Goal: Book appointment/travel/reservation

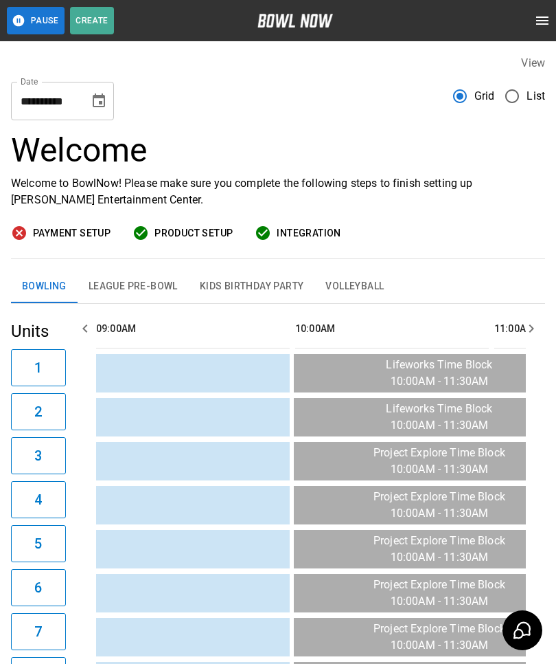
scroll to position [0, 598]
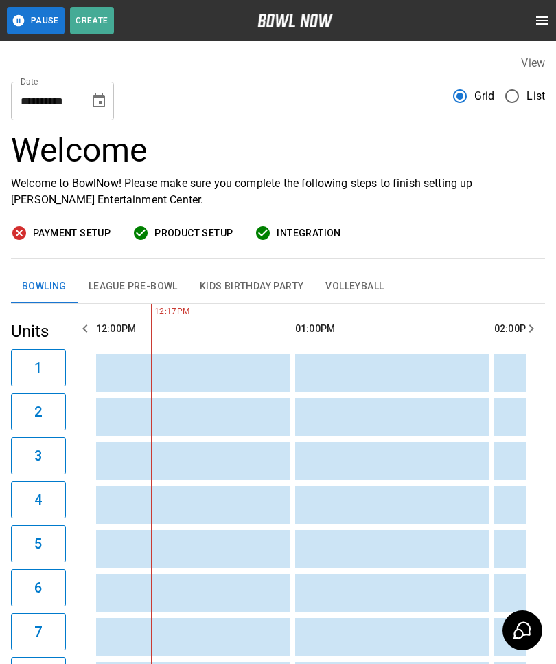
click at [99, 103] on icon "Choose date, selected date is Sep 29, 2025" at bounding box center [99, 100] width 12 height 14
click at [328, 98] on div "**********" at bounding box center [278, 95] width 534 height 49
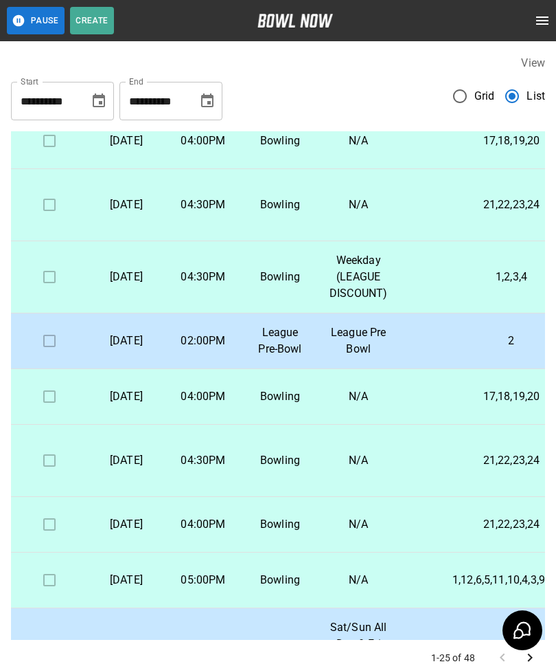
scroll to position [236, 0]
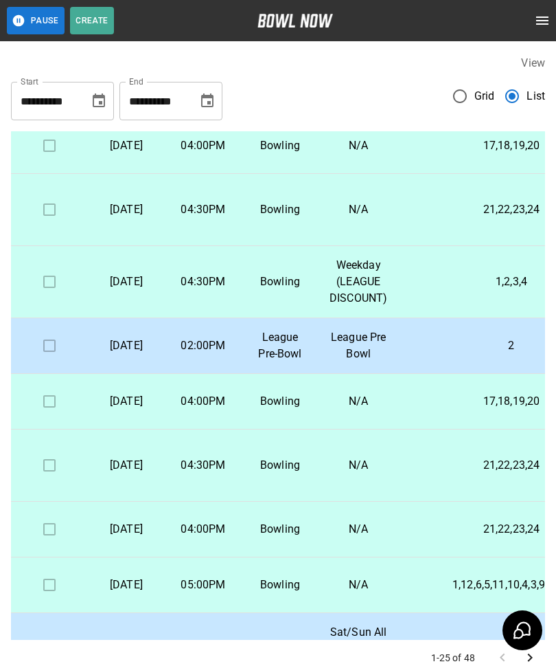
click at [221, 354] on p "02:00PM" at bounding box center [203, 345] width 55 height 16
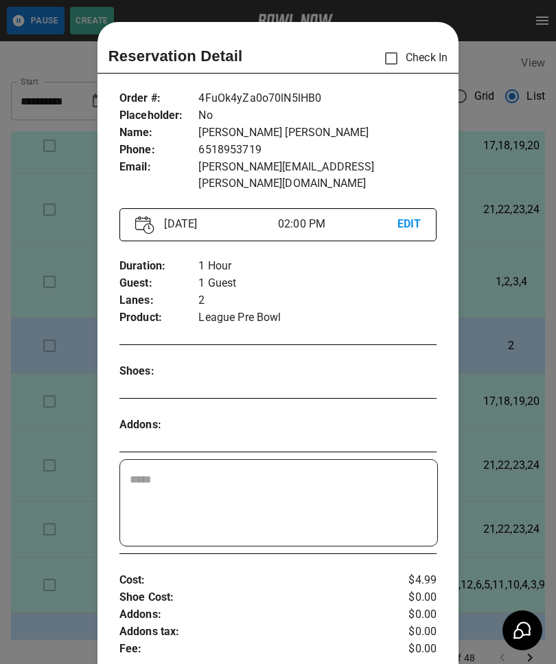
scroll to position [22, 0]
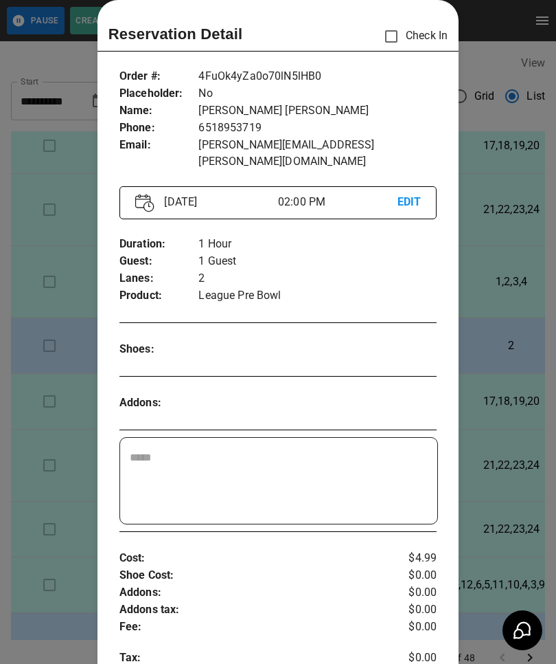
click at [412, 194] on p "EDIT" at bounding box center [410, 202] width 24 height 17
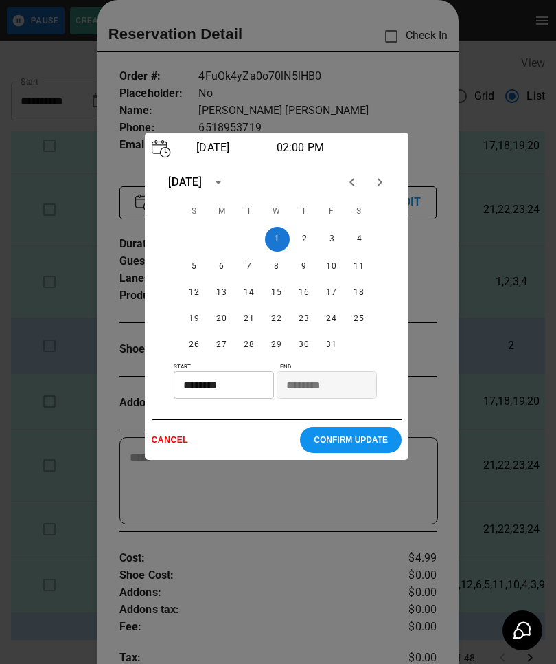
click at [235, 398] on input "********" at bounding box center [219, 384] width 91 height 27
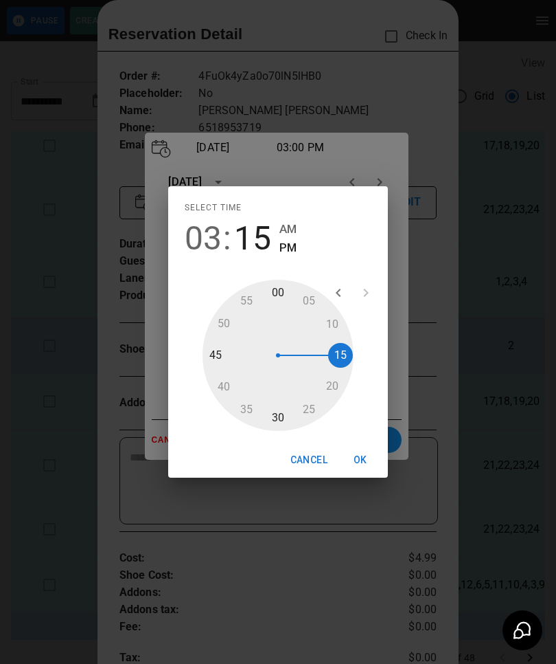
type input "********"
click at [360, 456] on button "OK" at bounding box center [361, 459] width 44 height 25
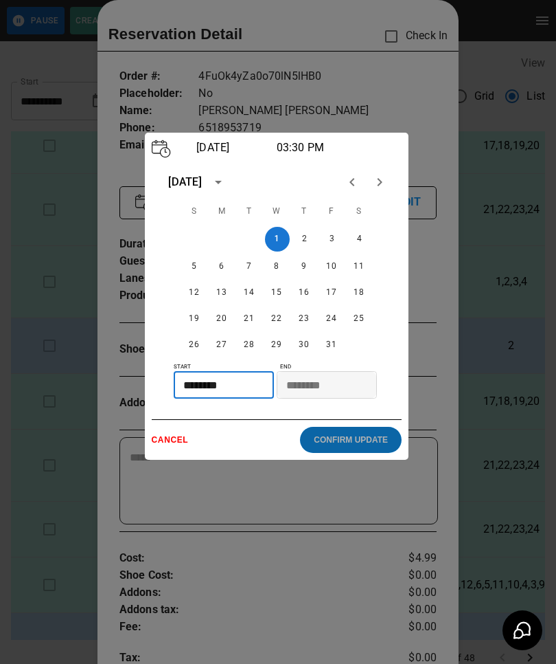
click at [358, 444] on p "CONFIRM UPDATE" at bounding box center [351, 440] width 74 height 10
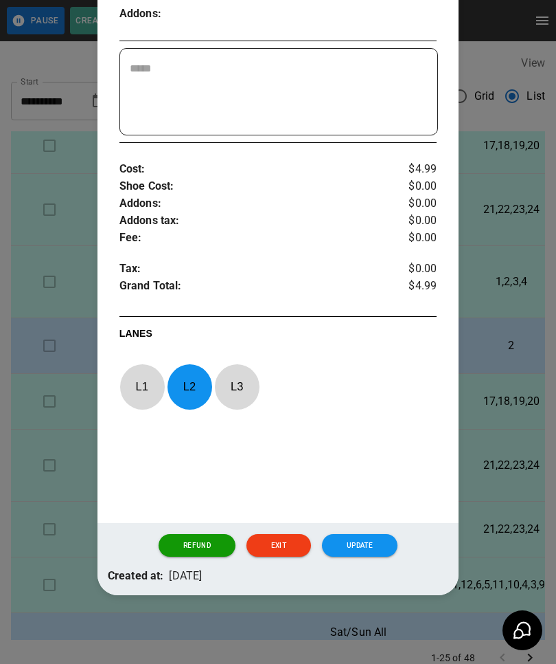
scroll to position [410, 0]
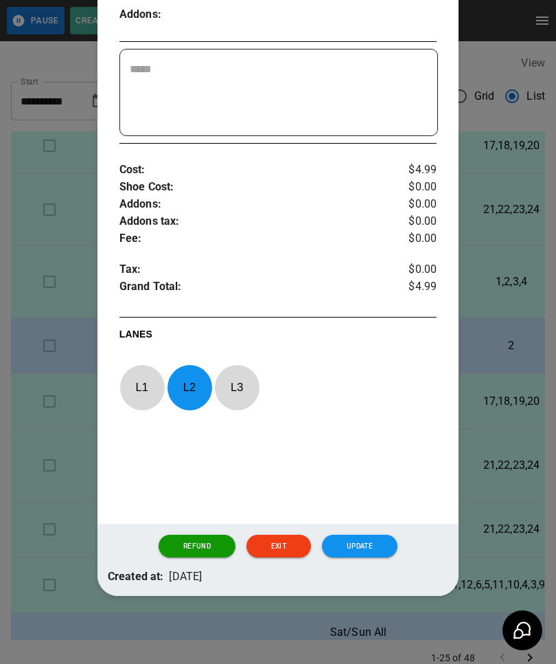
click at [364, 546] on button "Update" at bounding box center [360, 545] width 76 height 23
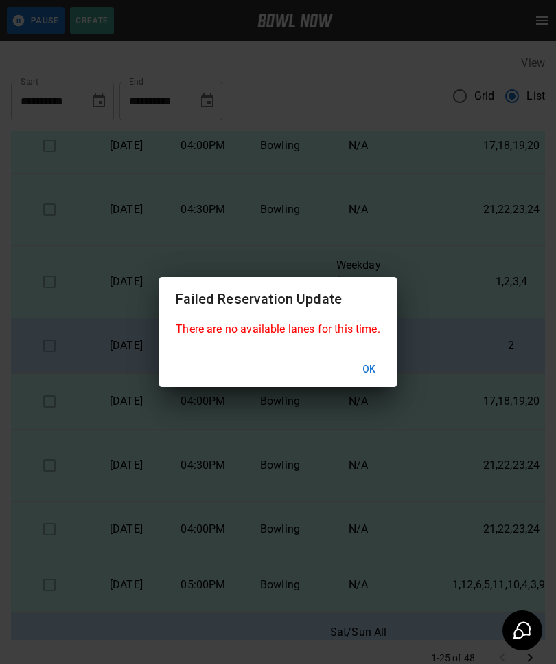
click at [365, 371] on button "Ok" at bounding box center [370, 369] width 44 height 25
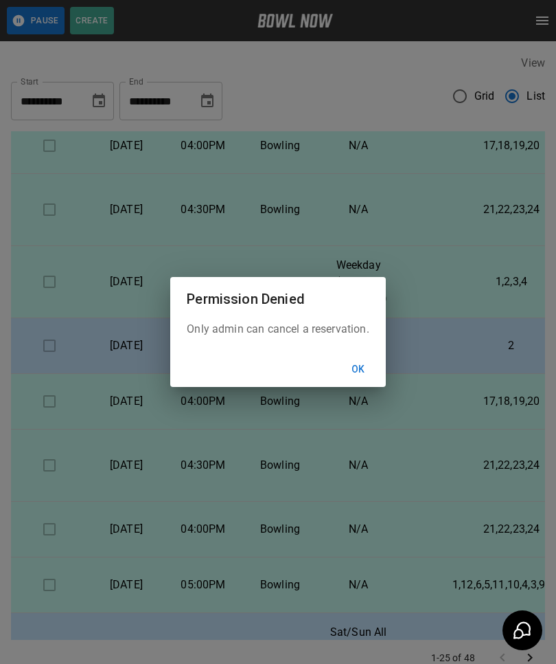
click at [357, 373] on button "Ok" at bounding box center [359, 369] width 44 height 25
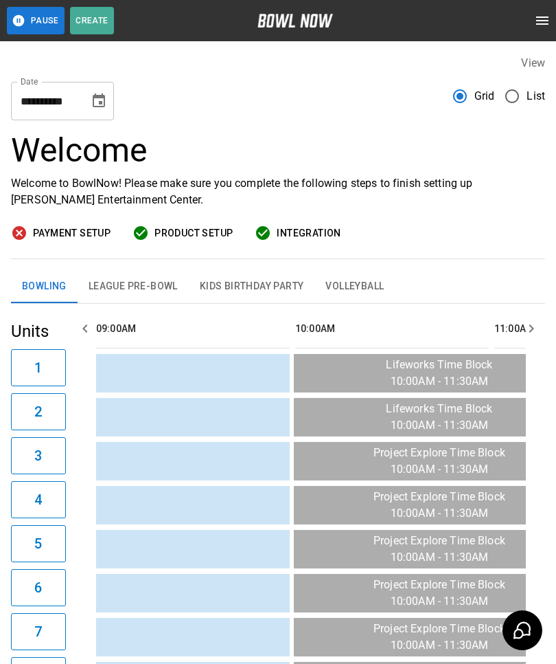
scroll to position [0, 598]
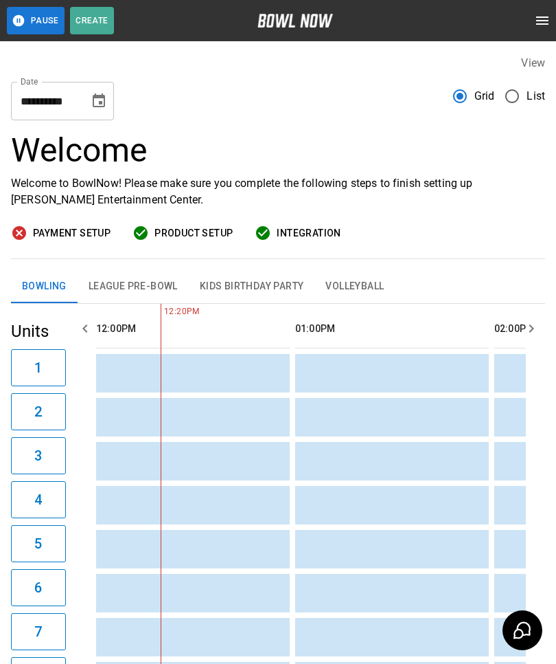
click at [87, 97] on button "Choose date, selected date is Sep 29, 2025" at bounding box center [98, 100] width 27 height 27
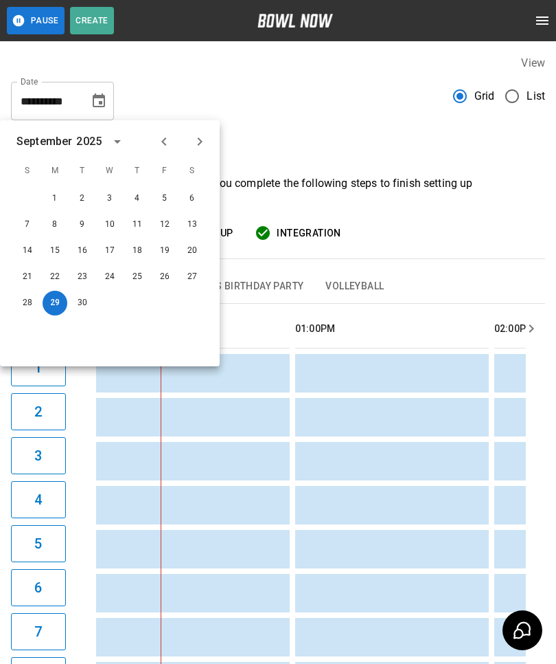
click at [196, 148] on icon "Next month" at bounding box center [200, 141] width 16 height 16
click at [101, 201] on button "1" at bounding box center [110, 198] width 25 height 25
type input "**********"
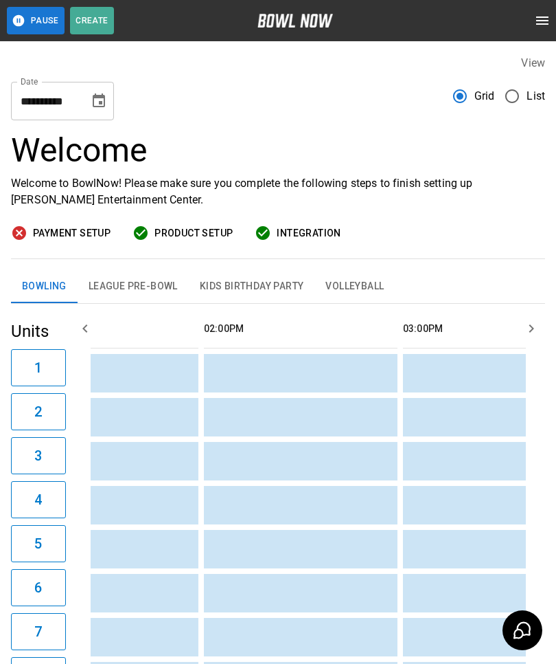
scroll to position [0, 0]
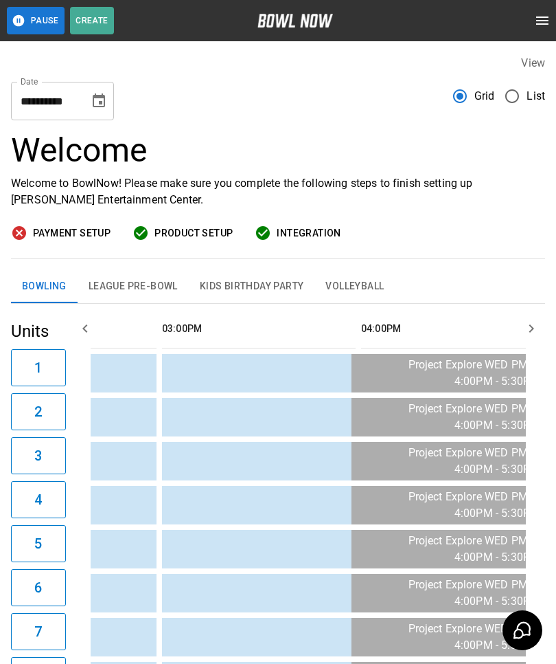
click at [127, 289] on button "League Pre-Bowl" at bounding box center [133, 286] width 111 height 33
